Goal: Task Accomplishment & Management: Complete application form

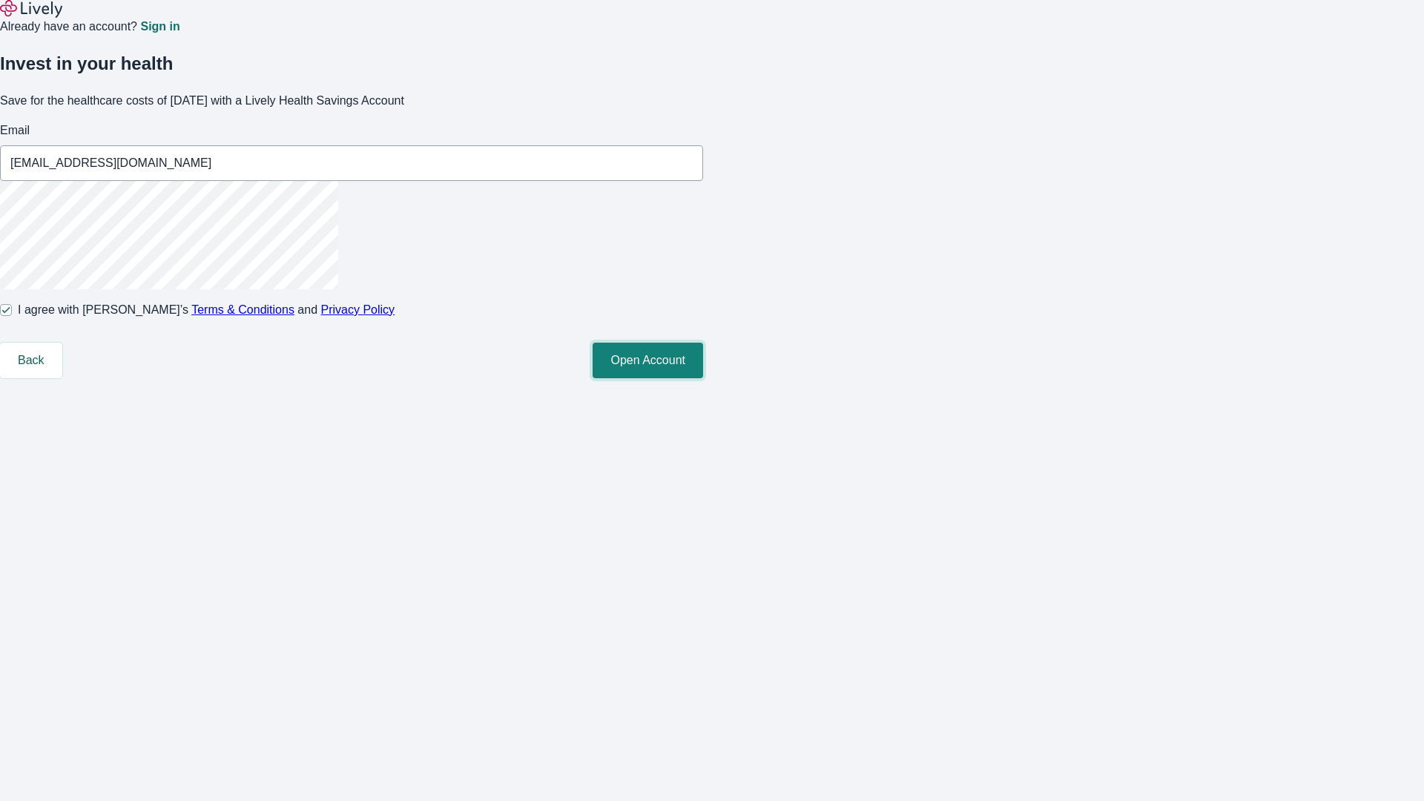
click at [703, 378] on button "Open Account" at bounding box center [647, 361] width 110 height 36
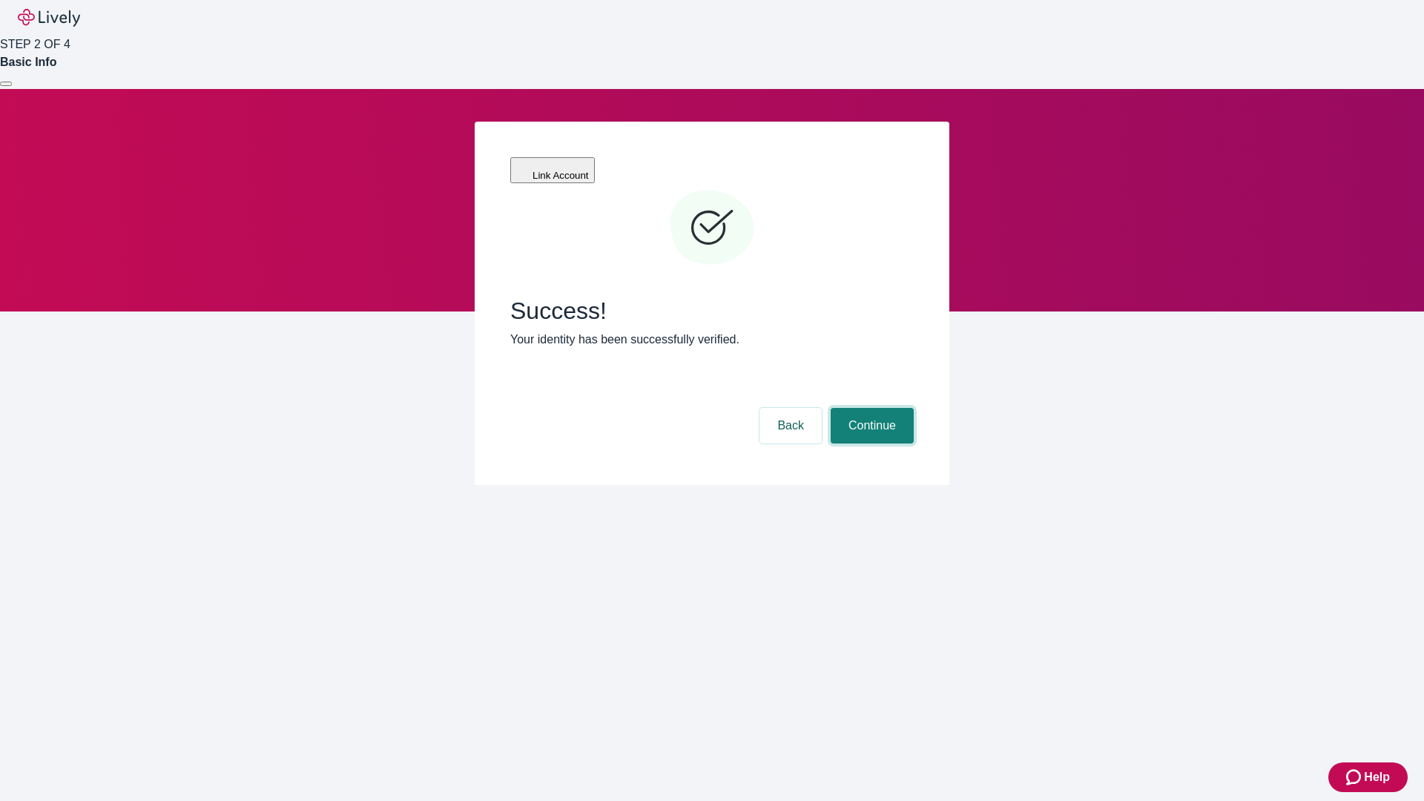
click at [870, 408] on button "Continue" at bounding box center [871, 426] width 83 height 36
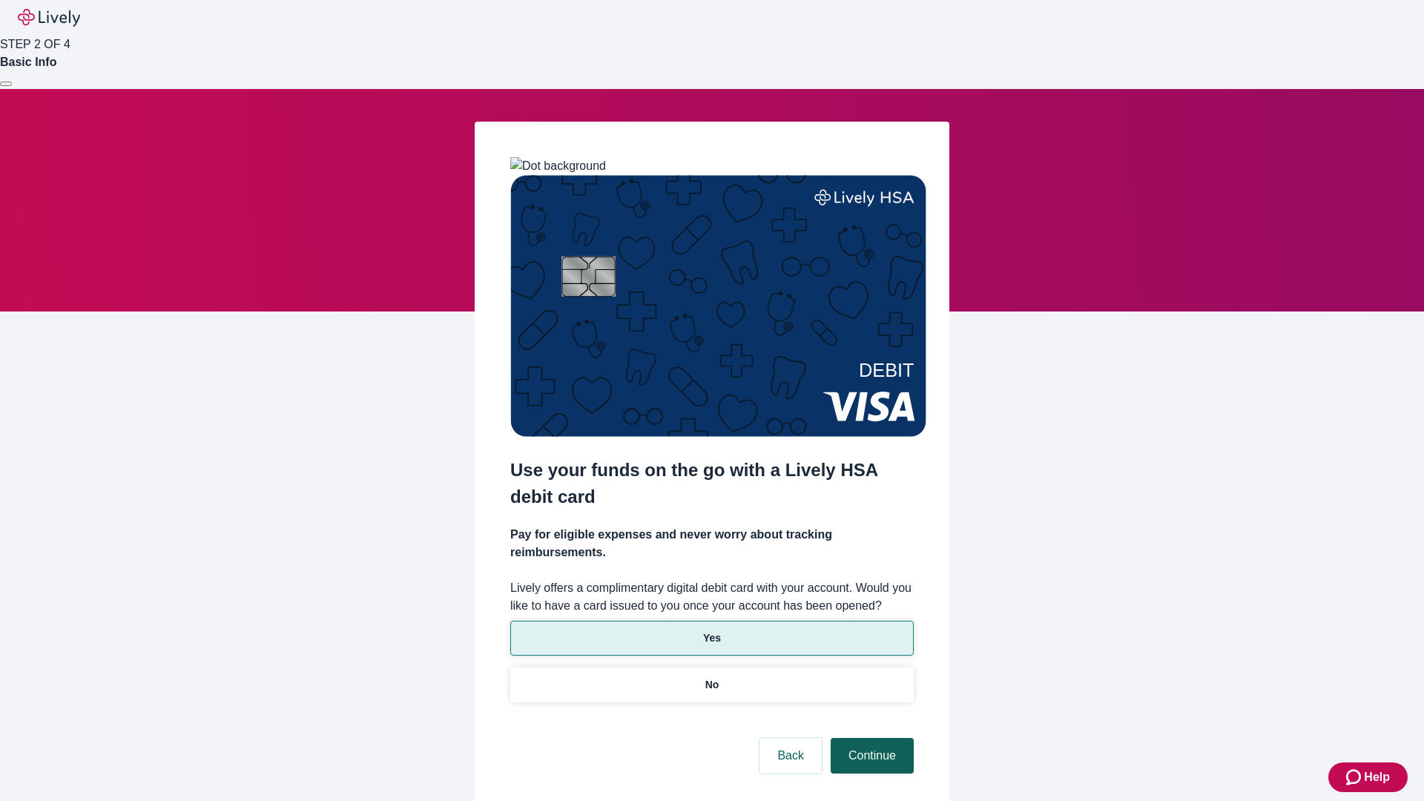
click at [711, 630] on p "Yes" at bounding box center [712, 638] width 18 height 16
click at [870, 738] on button "Continue" at bounding box center [871, 756] width 83 height 36
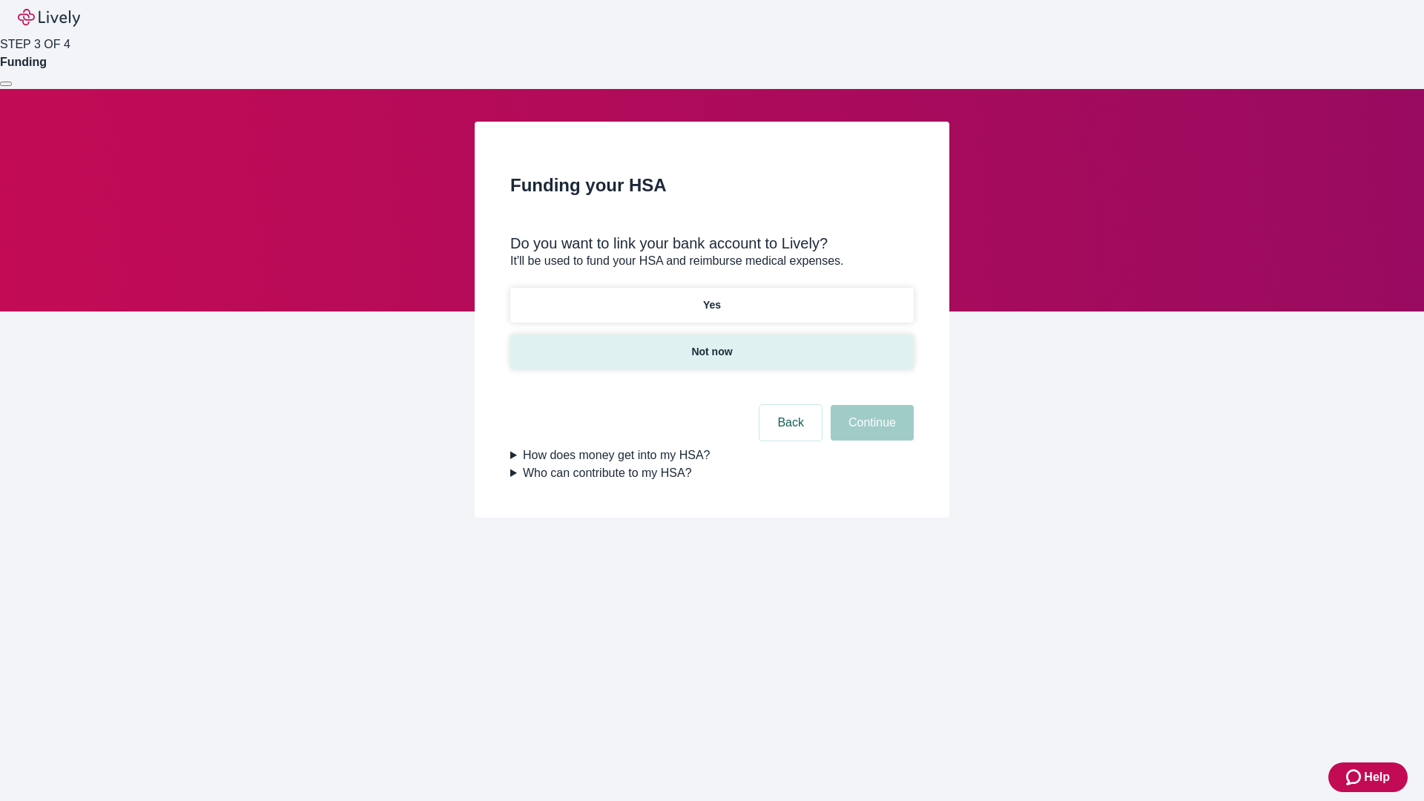
click at [711, 344] on p "Not now" at bounding box center [711, 352] width 41 height 16
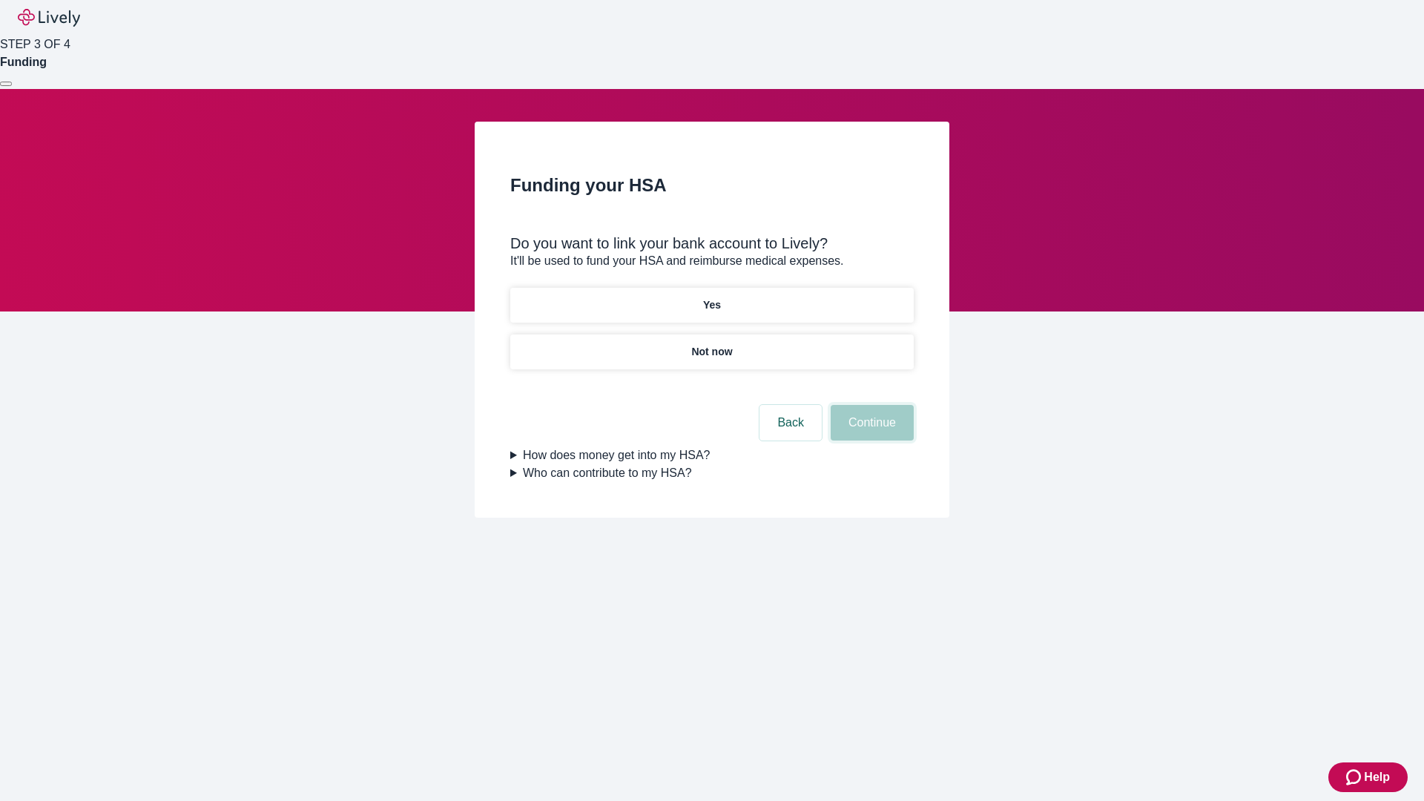
click at [870, 432] on button "Continue" at bounding box center [871, 423] width 83 height 36
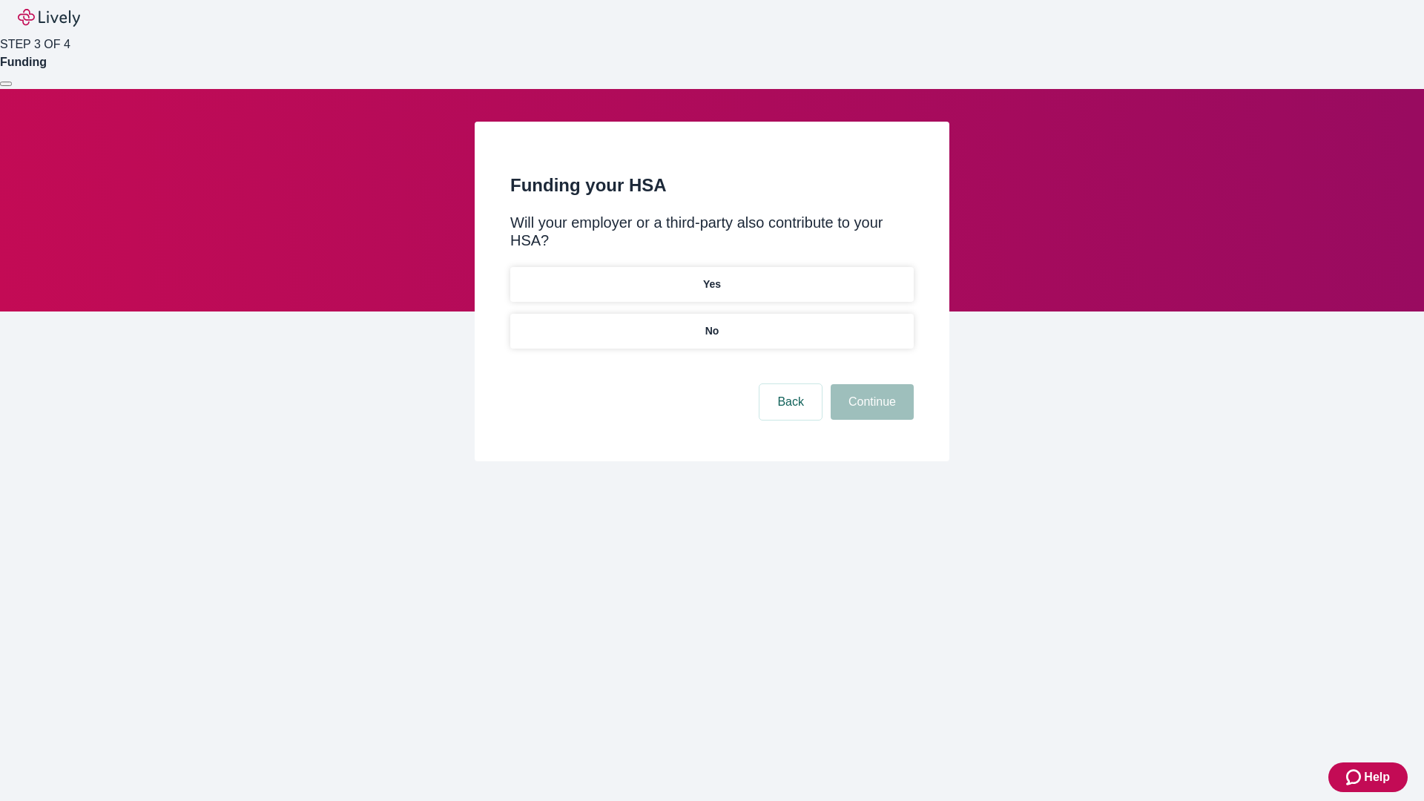
click at [711, 323] on p "No" at bounding box center [712, 331] width 14 height 16
click at [870, 384] on button "Continue" at bounding box center [871, 402] width 83 height 36
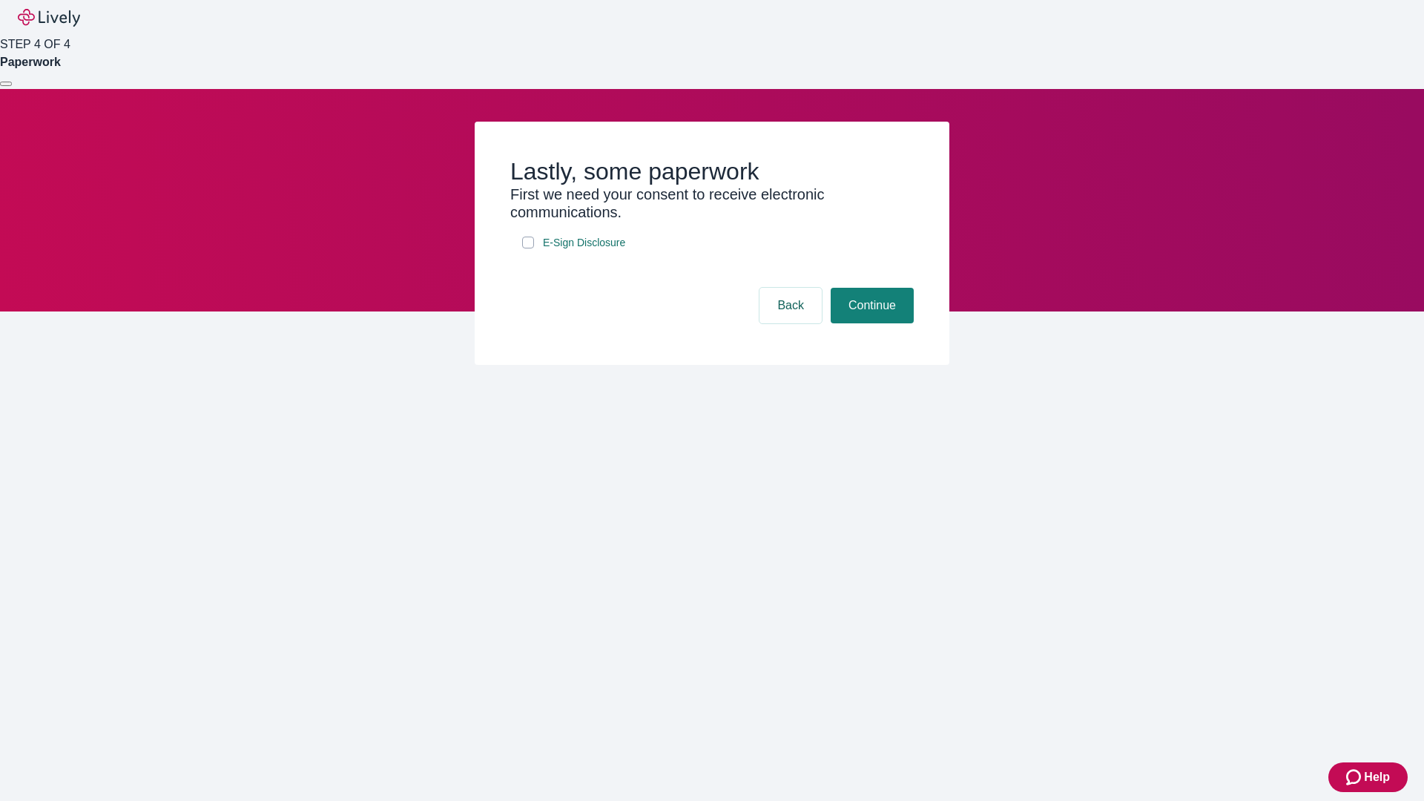
click at [528, 248] on input "E-Sign Disclosure" at bounding box center [528, 243] width 12 height 12
checkbox input "true"
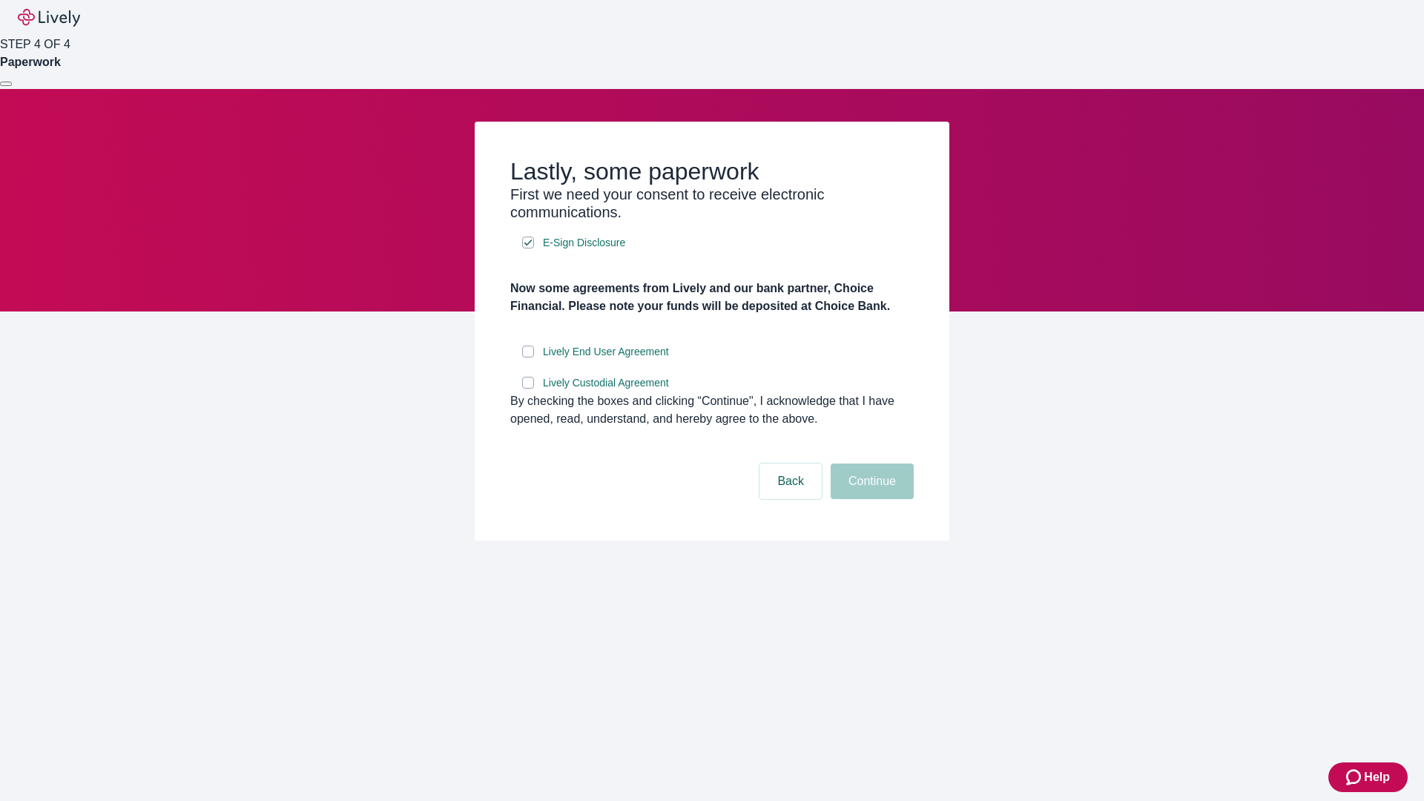
click at [528, 357] on input "Lively End User Agreement" at bounding box center [528, 352] width 12 height 12
checkbox input "true"
click at [528, 389] on input "Lively Custodial Agreement" at bounding box center [528, 383] width 12 height 12
checkbox input "true"
click at [870, 499] on button "Continue" at bounding box center [871, 481] width 83 height 36
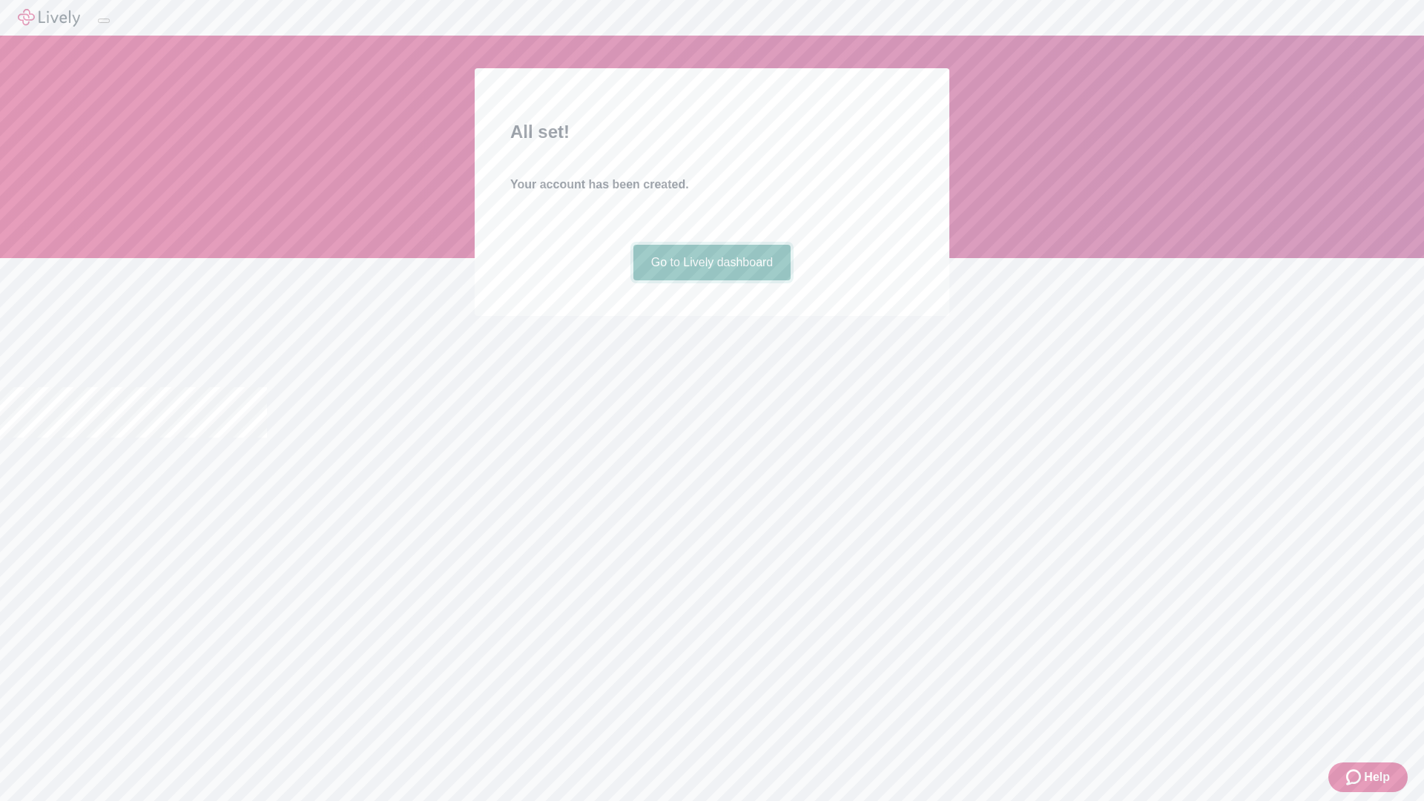
click at [711, 280] on link "Go to Lively dashboard" at bounding box center [712, 263] width 158 height 36
